Goal: Find specific page/section: Find specific page/section

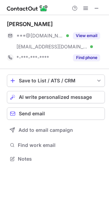
scroll to position [154, 109]
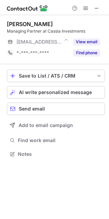
scroll to position [3, 3]
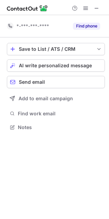
scroll to position [122, 109]
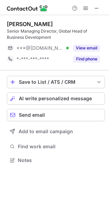
scroll to position [155, 109]
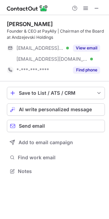
scroll to position [166, 109]
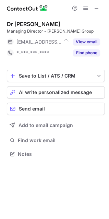
scroll to position [3, 3]
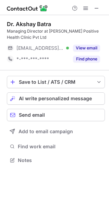
scroll to position [155, 109]
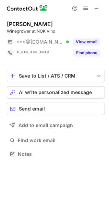
scroll to position [3, 3]
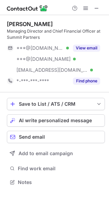
scroll to position [178, 109]
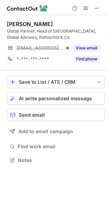
scroll to position [155, 109]
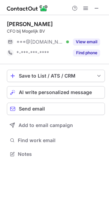
scroll to position [3, 3]
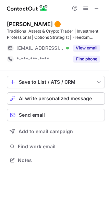
scroll to position [155, 109]
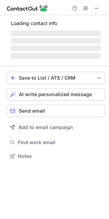
scroll to position [3, 3]
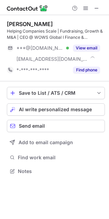
scroll to position [166, 109]
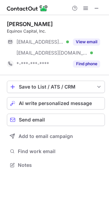
scroll to position [161, 109]
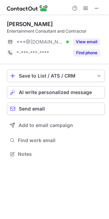
scroll to position [150, 109]
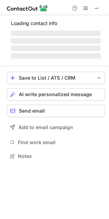
scroll to position [3, 3]
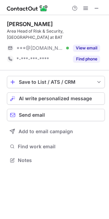
scroll to position [155, 109]
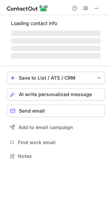
scroll to position [161, 109]
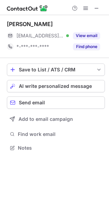
scroll to position [143, 109]
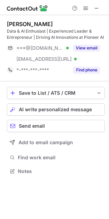
scroll to position [166, 109]
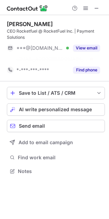
scroll to position [155, 109]
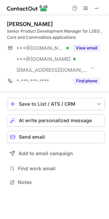
scroll to position [178, 109]
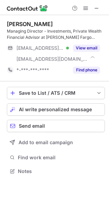
scroll to position [166, 109]
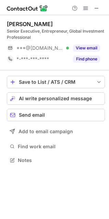
scroll to position [155, 109]
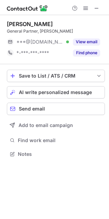
scroll to position [3, 3]
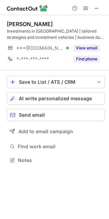
scroll to position [155, 109]
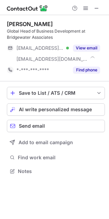
scroll to position [166, 109]
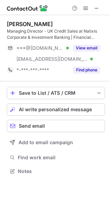
scroll to position [166, 109]
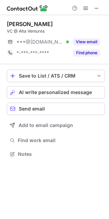
scroll to position [3, 3]
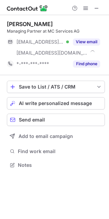
scroll to position [161, 109]
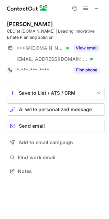
scroll to position [166, 109]
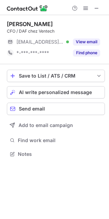
scroll to position [150, 109]
